Goal: Transaction & Acquisition: Book appointment/travel/reservation

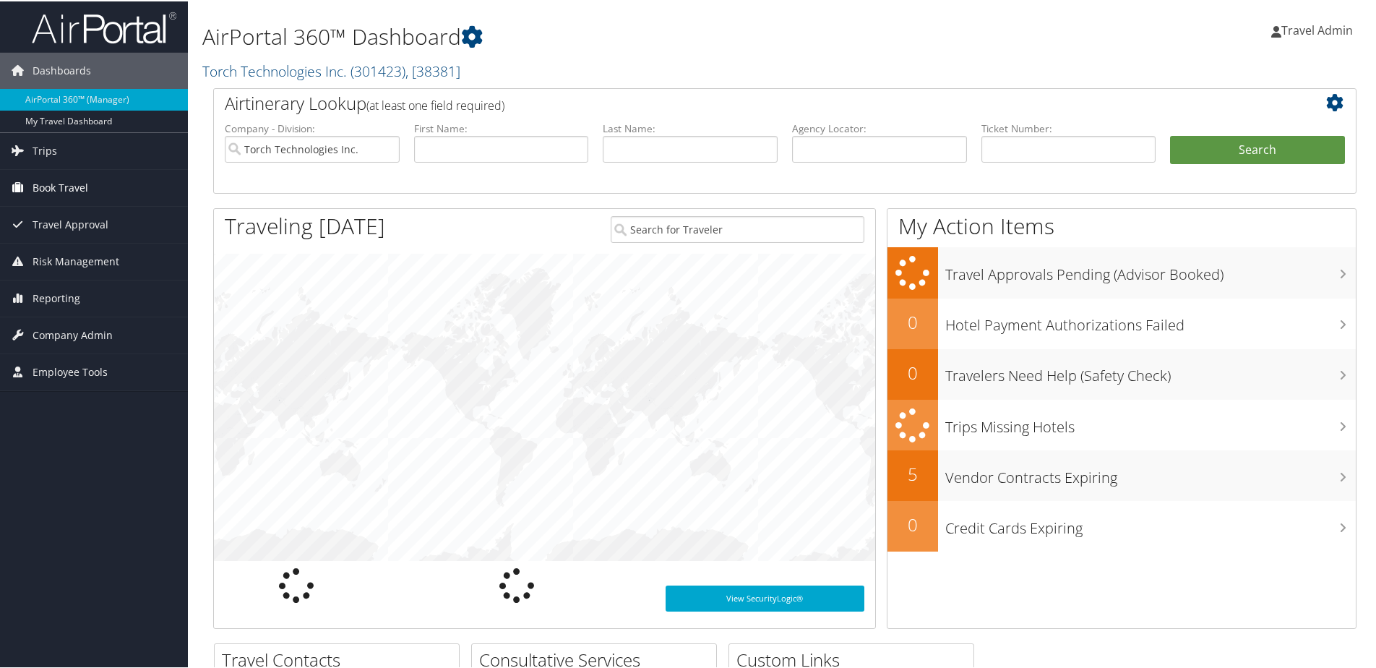
click at [88, 181] on link "Book Travel" at bounding box center [94, 186] width 188 height 36
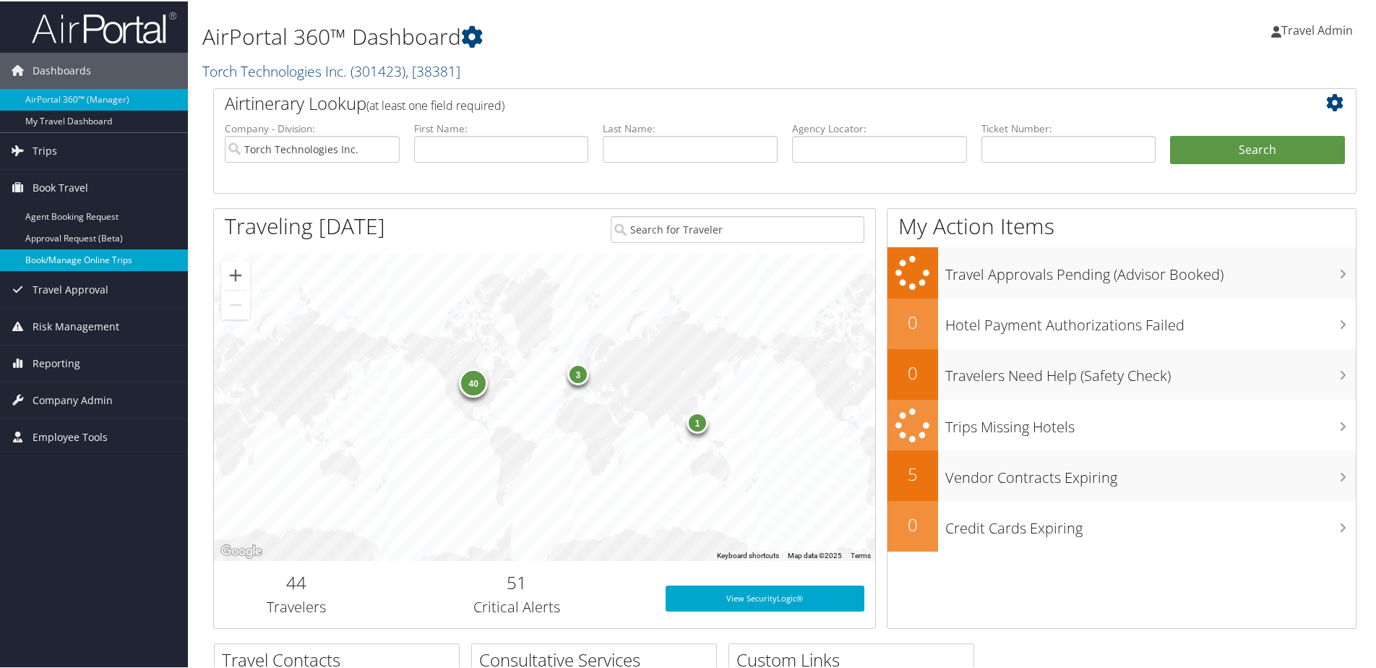
click at [69, 262] on link "Book/Manage Online Trips" at bounding box center [94, 259] width 188 height 22
